Goal: Transaction & Acquisition: Book appointment/travel/reservation

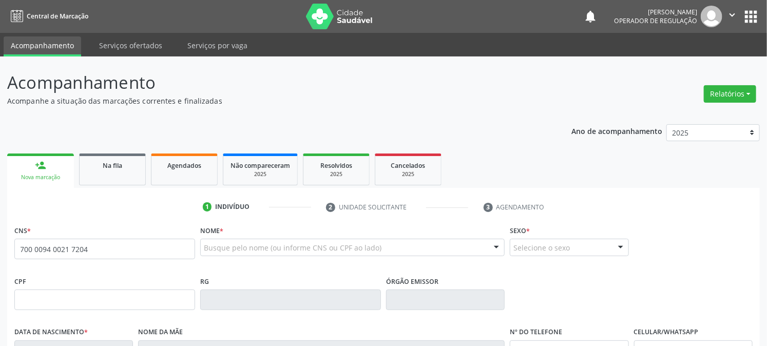
type input "700 0094 0021 7204"
type input "[DATE]"
type input "[PERSON_NAME]"
type input "[PHONE_NUMBER]"
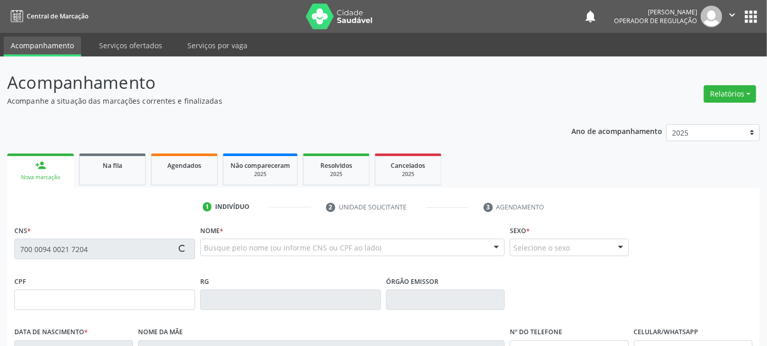
type input "023.994.997-86"
type input "8"
type input "197.897.397-70"
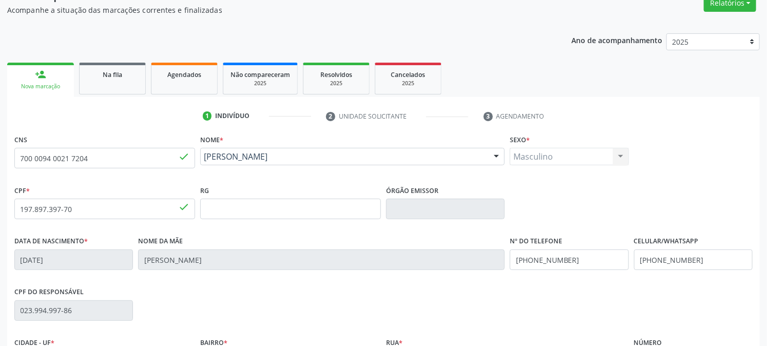
scroll to position [209, 0]
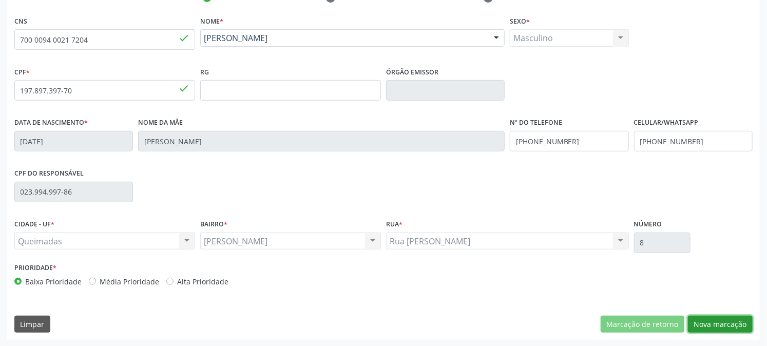
click at [726, 329] on button "Nova marcação" at bounding box center [720, 324] width 65 height 17
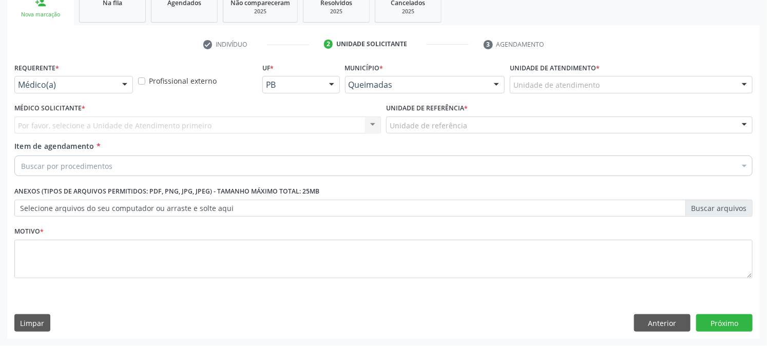
scroll to position [162, 0]
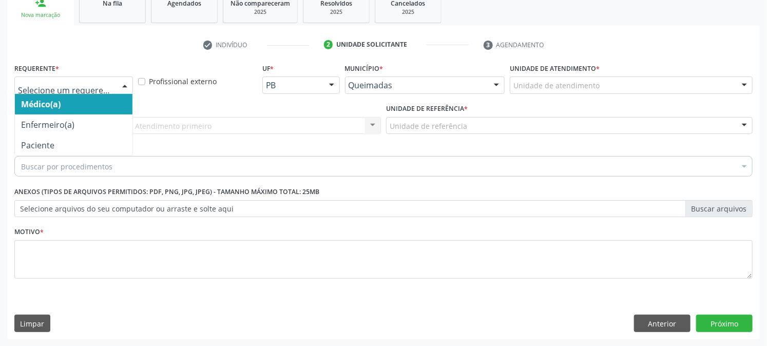
click at [60, 77] on div at bounding box center [73, 84] width 119 height 17
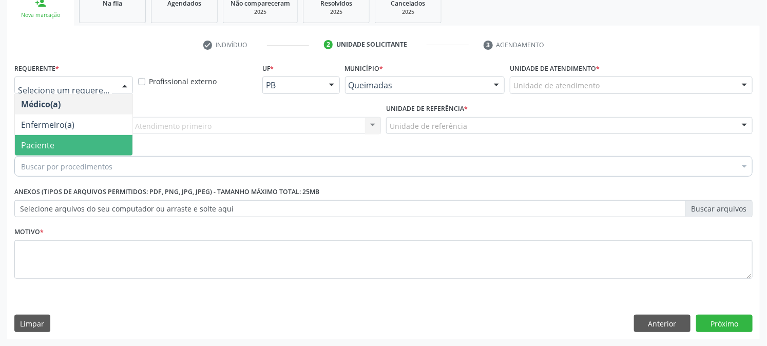
click at [38, 145] on span "Paciente" at bounding box center [37, 145] width 33 height 11
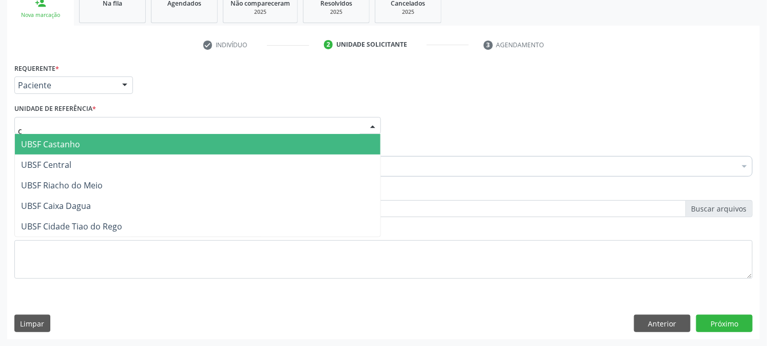
type input "ce"
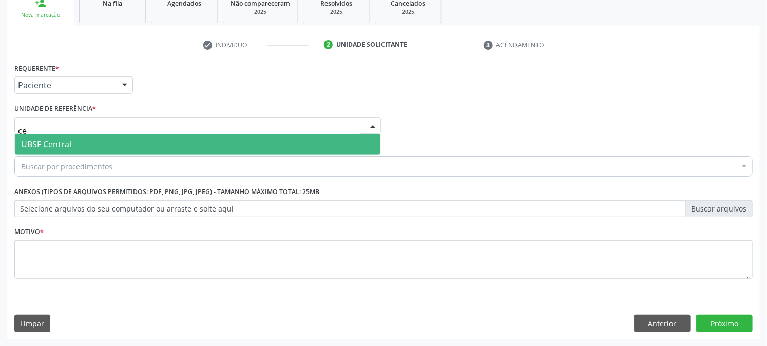
click at [53, 144] on span "UBSF Central" at bounding box center [46, 144] width 50 height 11
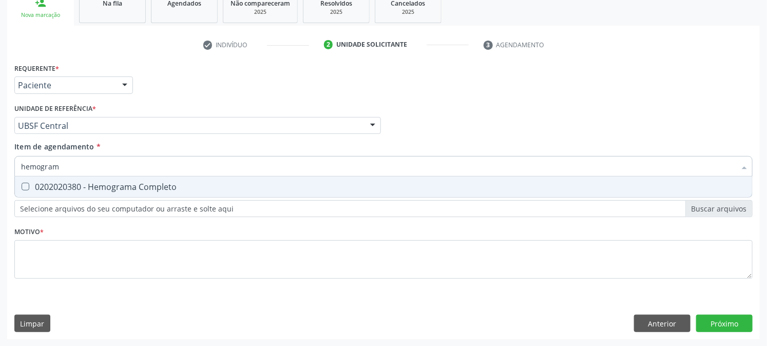
type input "hemograma"
click at [67, 183] on div "0202020380 - Hemograma Completo" at bounding box center [383, 187] width 725 height 8
checkbox Completo "true"
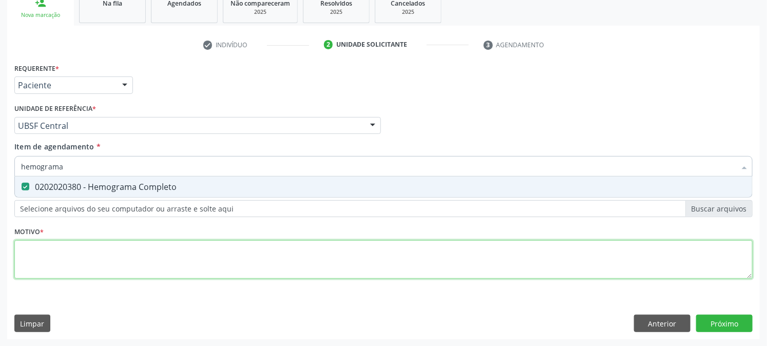
click at [48, 258] on div "Requerente * Paciente Médico(a) Enfermeiro(a) Paciente Nenhum resultado encontr…" at bounding box center [383, 177] width 738 height 232
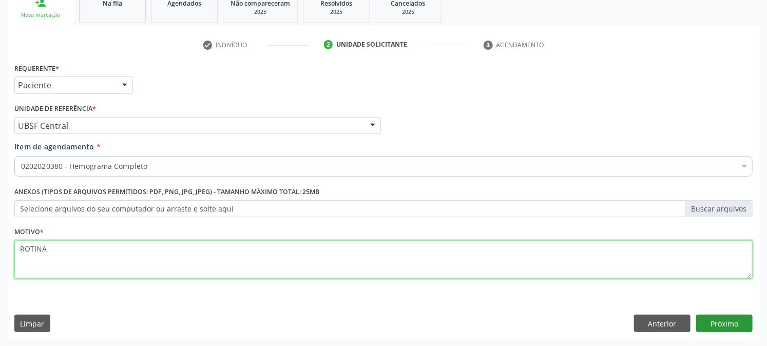
type textarea "ROTINA"
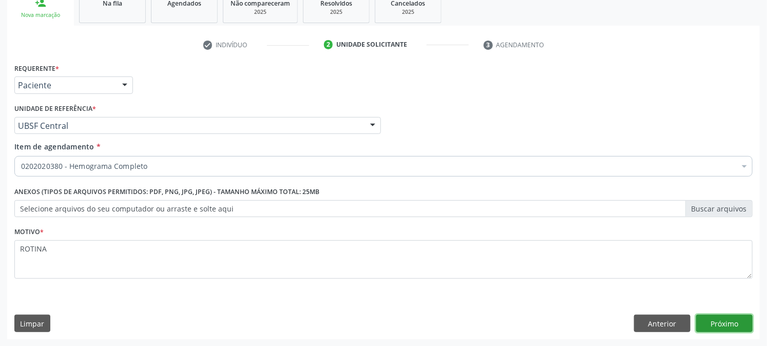
click at [731, 326] on button "Próximo" at bounding box center [724, 323] width 56 height 17
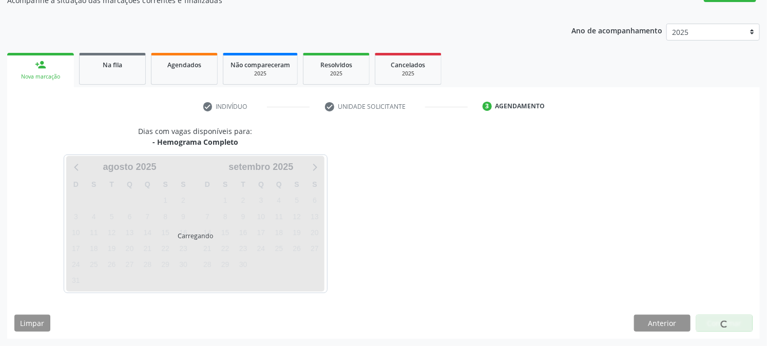
scroll to position [100, 0]
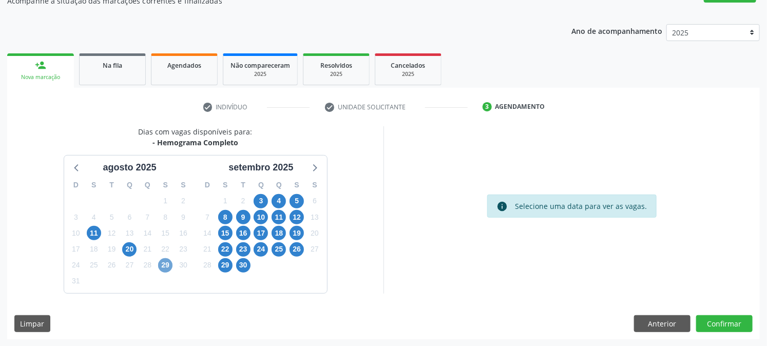
click at [163, 266] on span "29" at bounding box center [165, 265] width 14 height 14
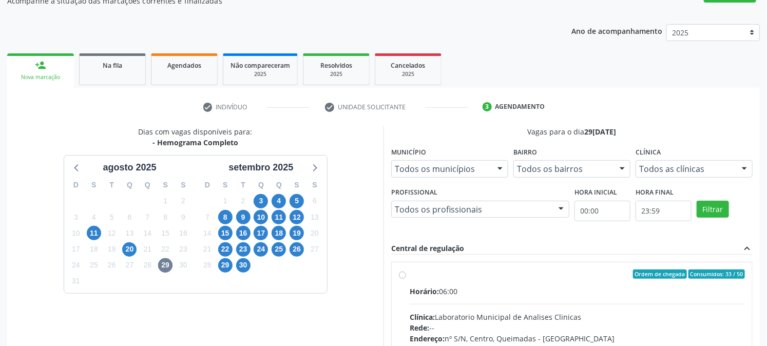
click at [443, 287] on div "Horário: 06:00" at bounding box center [577, 291] width 335 height 11
click at [406, 279] on input "Ordem de chegada Consumidos: 33 / 50 Horário: 06:00 Clínica: Laboratorio Munici…" at bounding box center [402, 273] width 7 height 9
radio input "true"
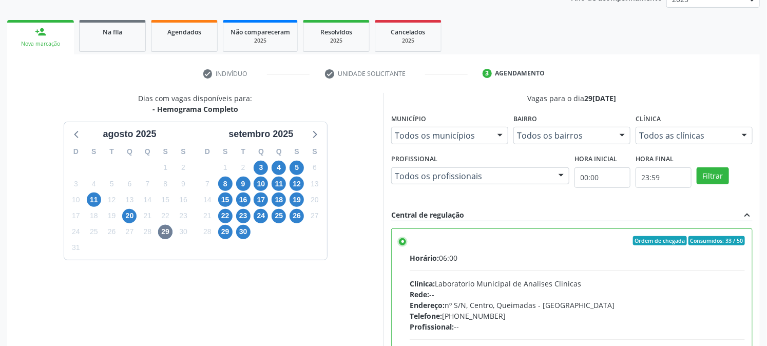
scroll to position [267, 0]
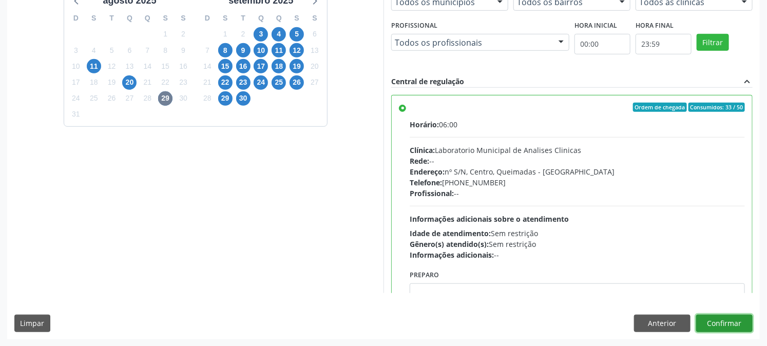
click at [730, 325] on button "Confirmar" at bounding box center [724, 323] width 56 height 17
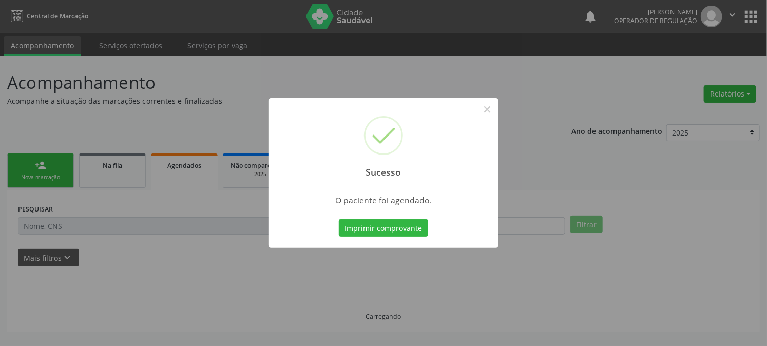
scroll to position [0, 0]
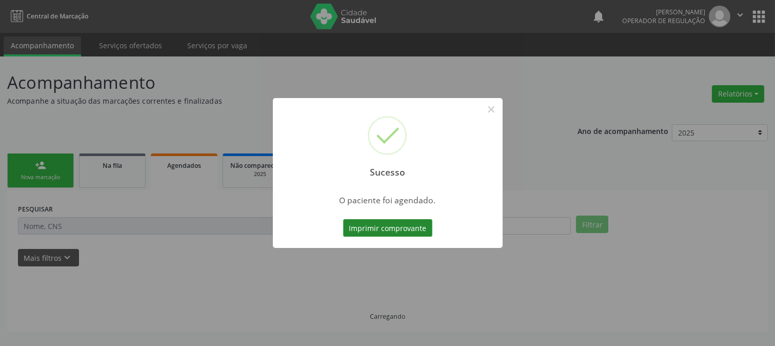
click at [396, 231] on button "Imprimir comprovante" at bounding box center [387, 227] width 89 height 17
